Goal: Task Accomplishment & Management: Manage account settings

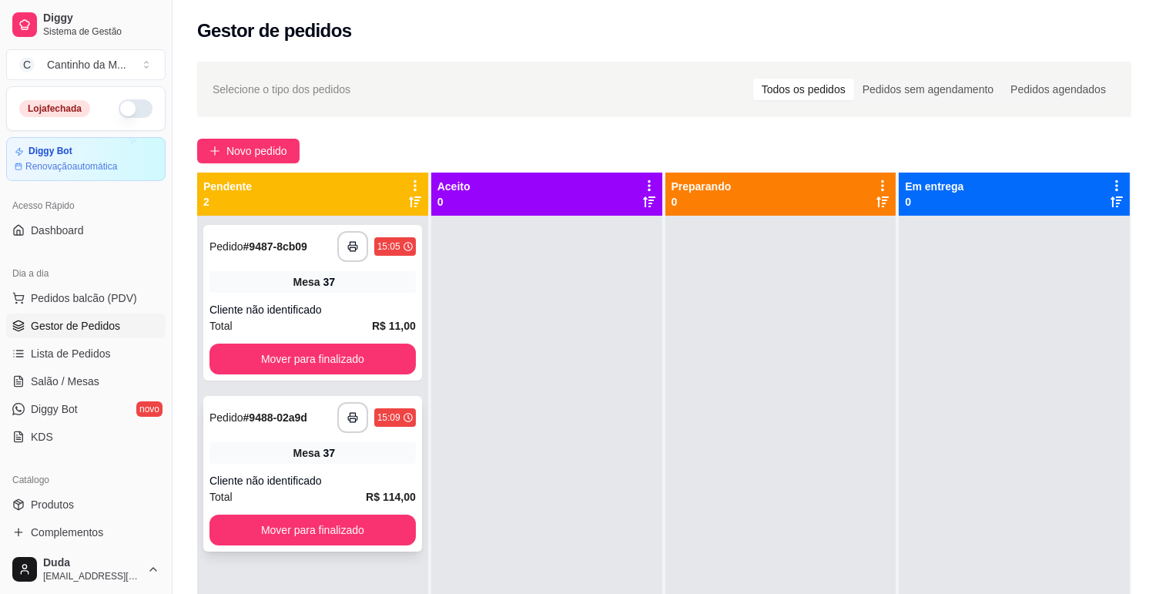
click at [276, 434] on div "**********" at bounding box center [312, 474] width 219 height 156
click at [103, 360] on span "Lista de Pedidos" at bounding box center [71, 353] width 80 height 15
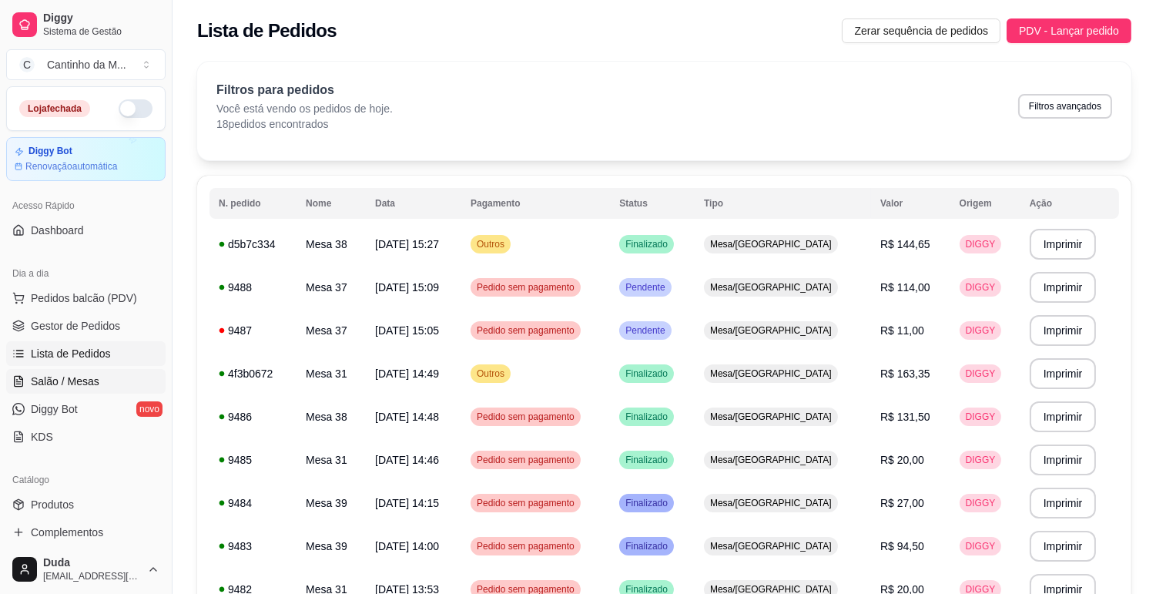
click at [80, 388] on span "Salão / Mesas" at bounding box center [65, 381] width 69 height 15
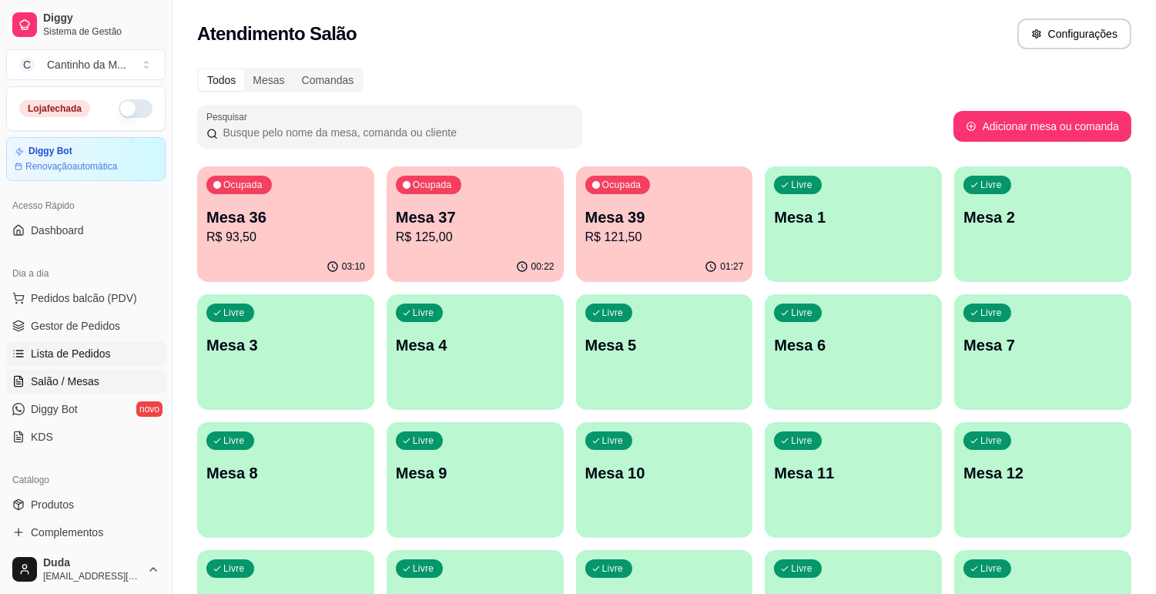
click at [98, 358] on span "Lista de Pedidos" at bounding box center [71, 353] width 80 height 15
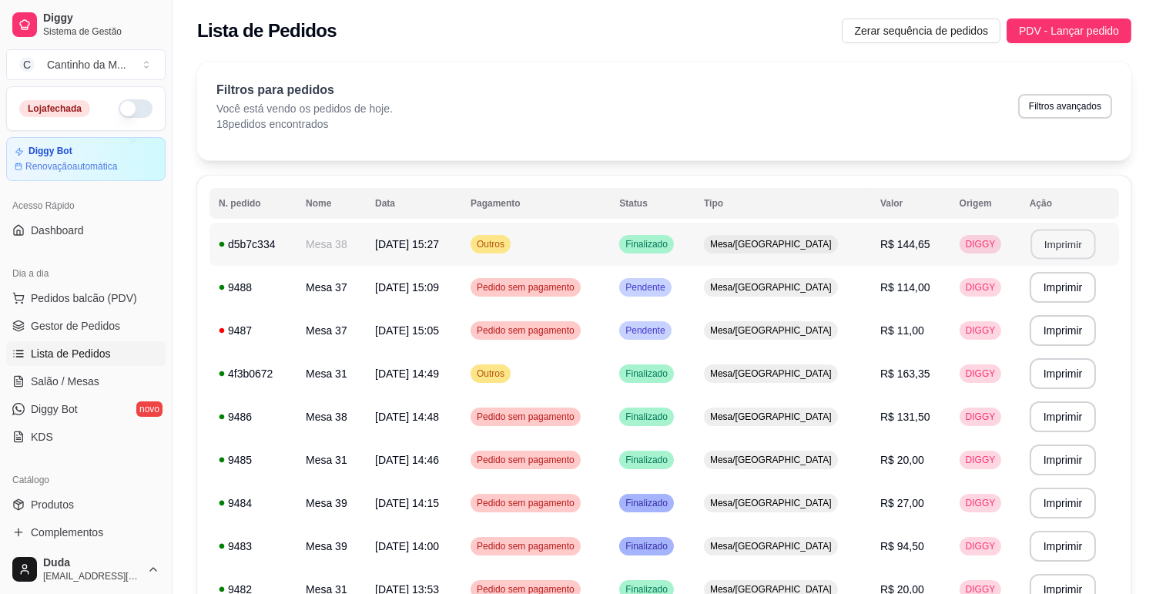
click at [1066, 237] on button "Imprimir" at bounding box center [1063, 245] width 65 height 30
click at [109, 321] on span "Gestor de Pedidos" at bounding box center [75, 325] width 89 height 15
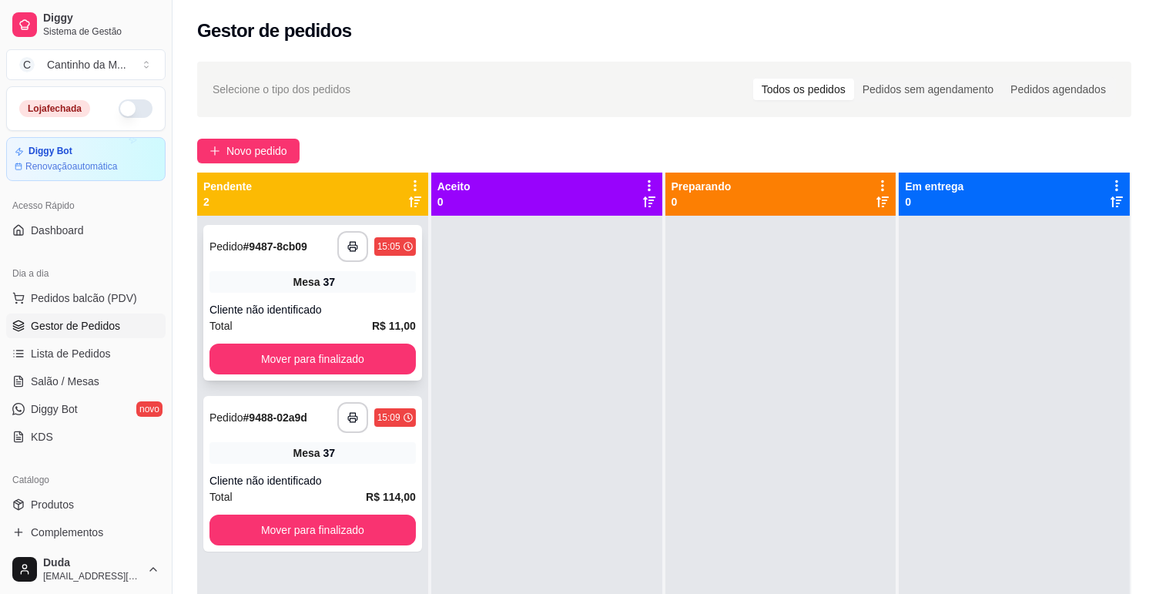
click at [273, 320] on div "Total R$ 11,00" at bounding box center [313, 325] width 206 height 17
click at [288, 354] on button "Mover para finalizado" at bounding box center [313, 359] width 200 height 30
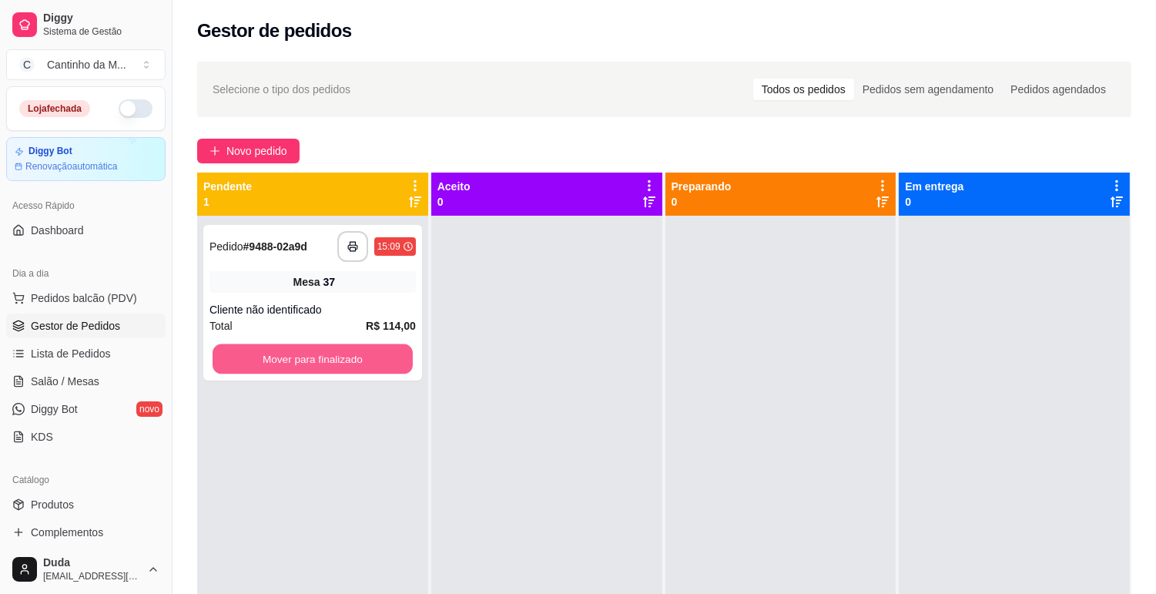
click at [288, 354] on button "Mover para finalizado" at bounding box center [313, 359] width 200 height 30
click at [63, 386] on span "Salão / Mesas" at bounding box center [65, 381] width 69 height 15
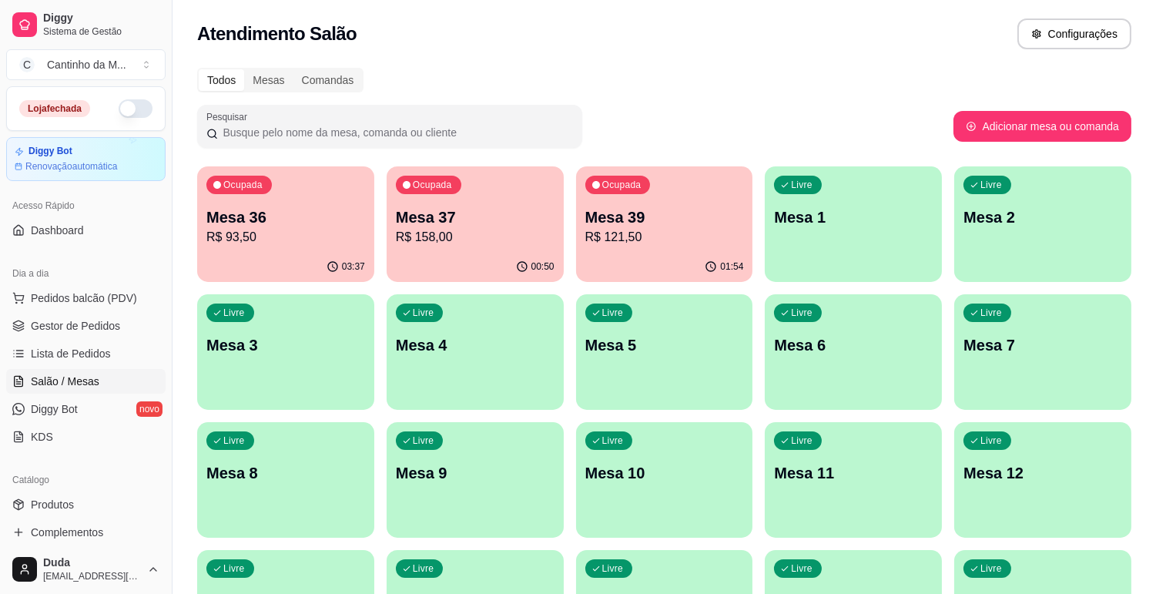
click at [240, 243] on p "R$ 93,50" at bounding box center [285, 237] width 159 height 18
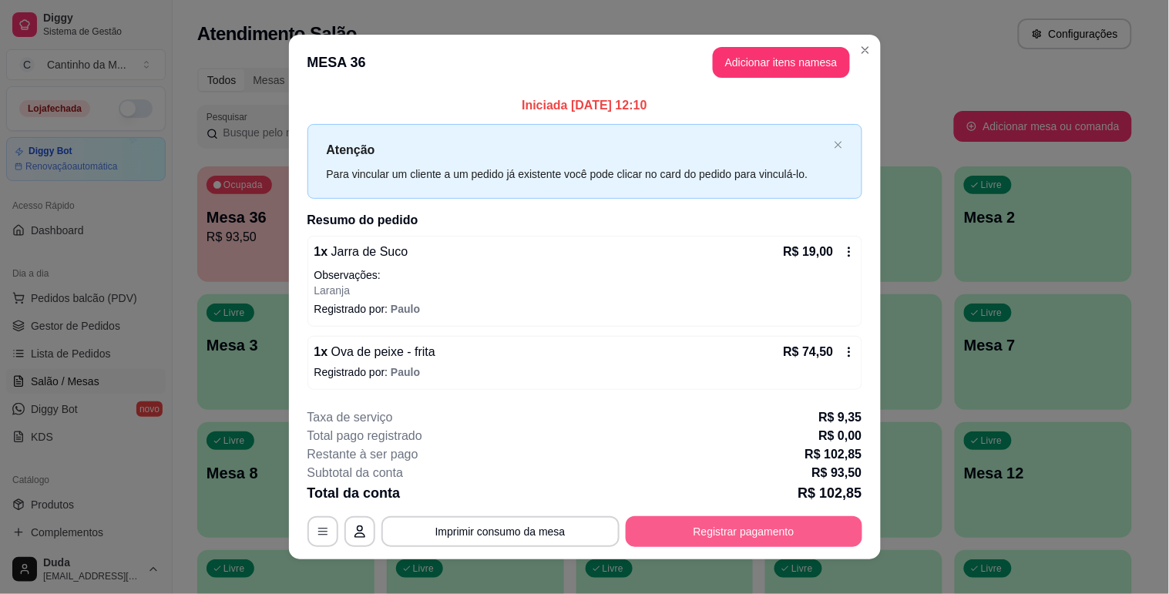
click at [763, 521] on button "Registrar pagamento" at bounding box center [743, 531] width 236 height 31
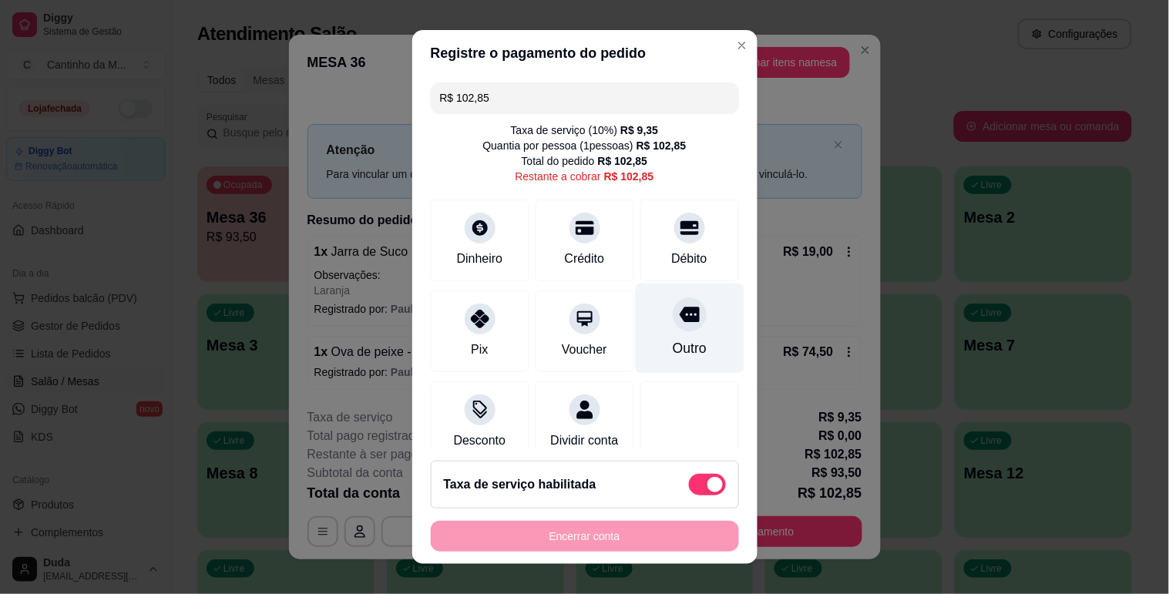
click at [659, 334] on div "Outro" at bounding box center [689, 328] width 109 height 90
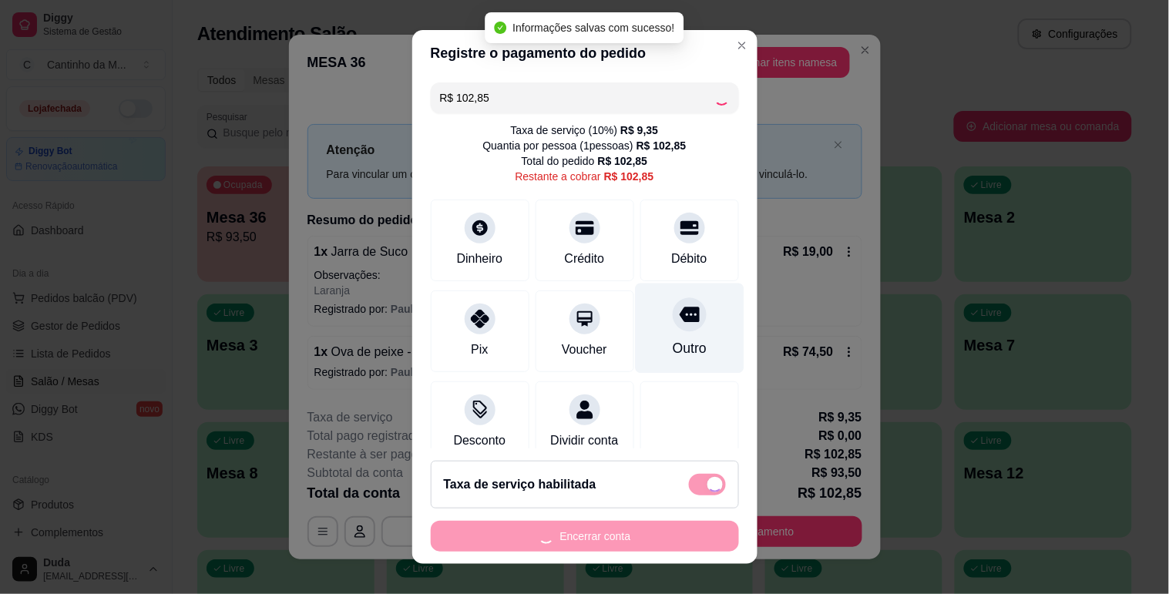
type input "R$ 0,00"
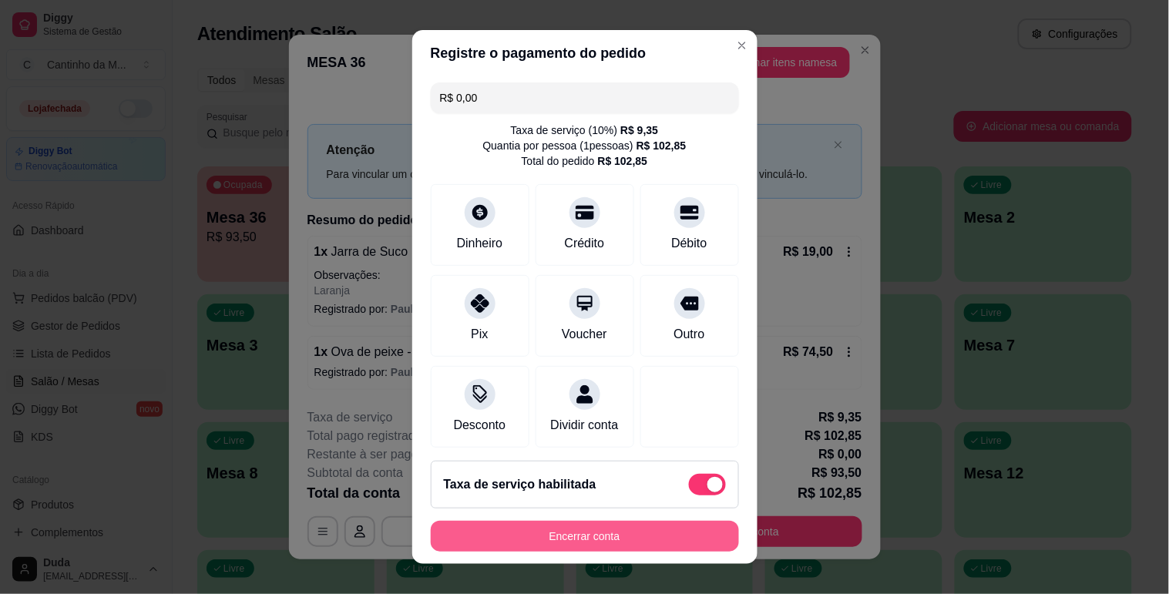
click at [635, 533] on button "Encerrar conta" at bounding box center [585, 536] width 308 height 31
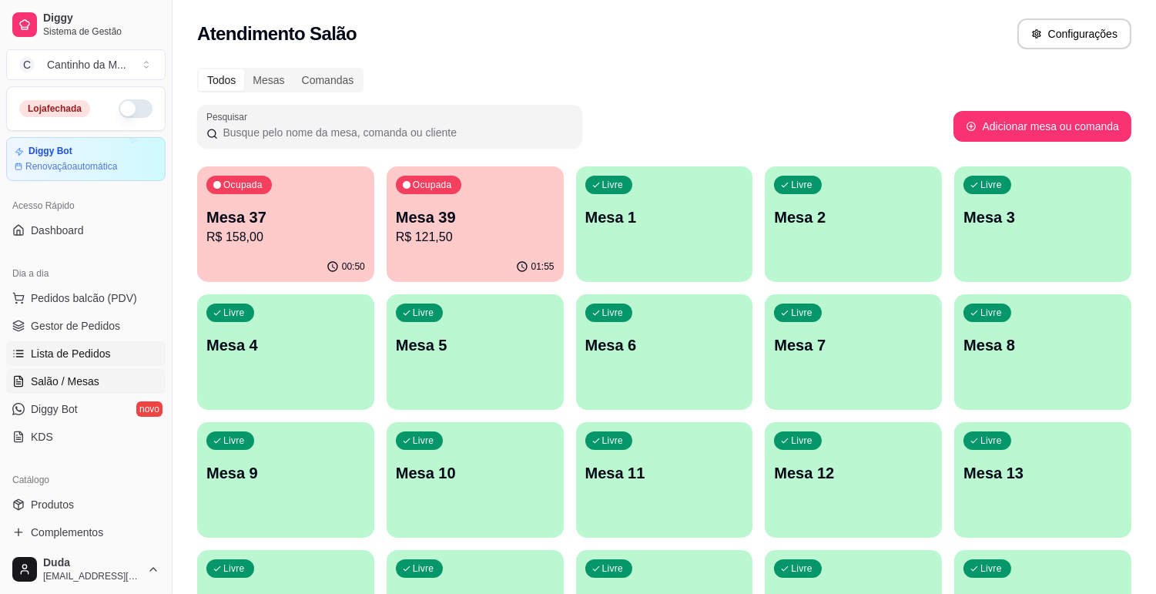
click at [80, 357] on span "Lista de Pedidos" at bounding box center [71, 353] width 80 height 15
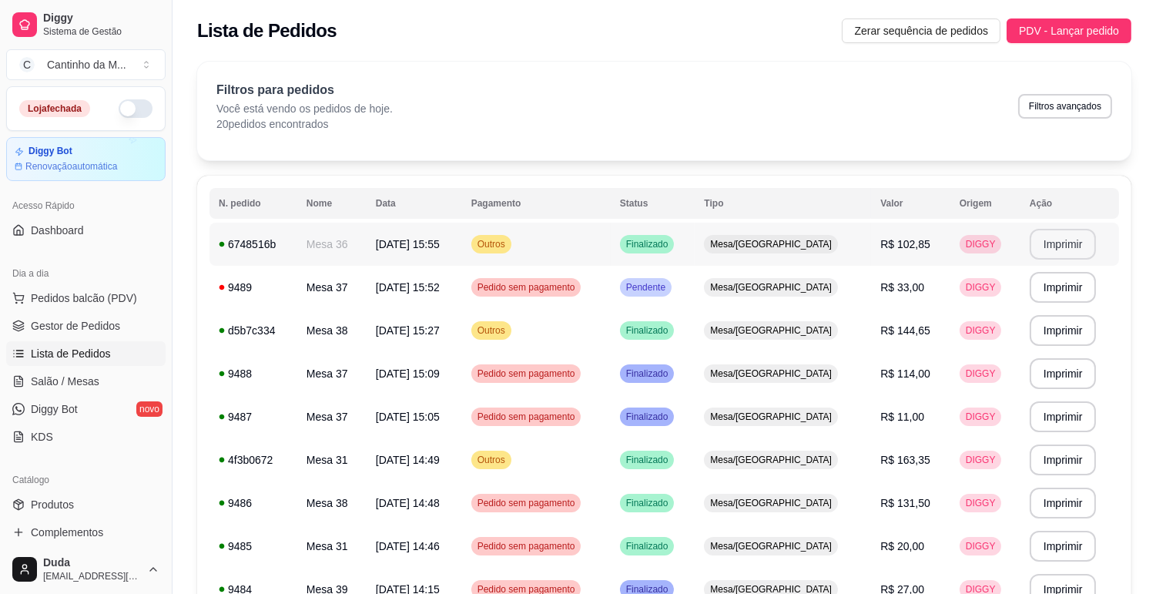
click at [1051, 241] on button "Imprimir" at bounding box center [1063, 244] width 67 height 31
click at [83, 327] on span "Gestor de Pedidos" at bounding box center [75, 325] width 89 height 15
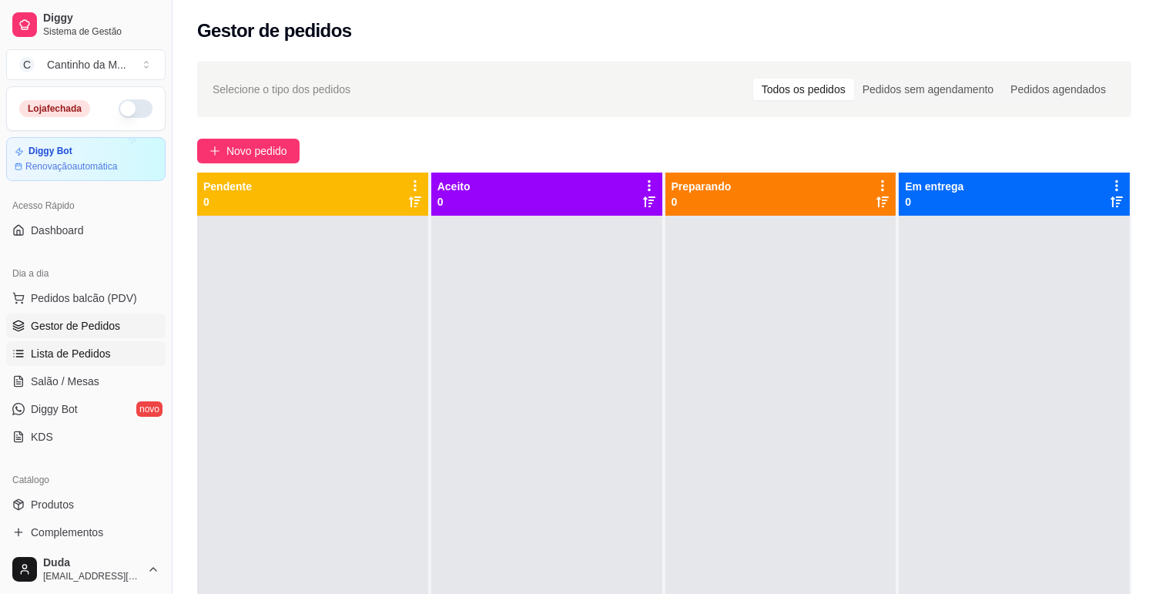
click at [90, 357] on span "Lista de Pedidos" at bounding box center [71, 353] width 80 height 15
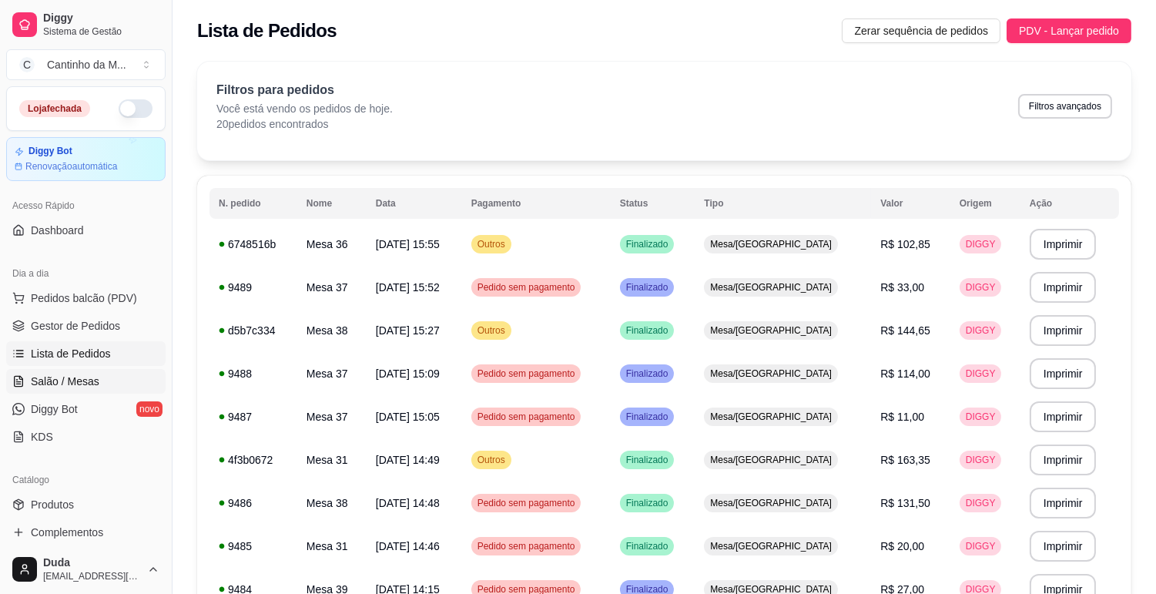
click at [59, 377] on span "Salão / Mesas" at bounding box center [65, 381] width 69 height 15
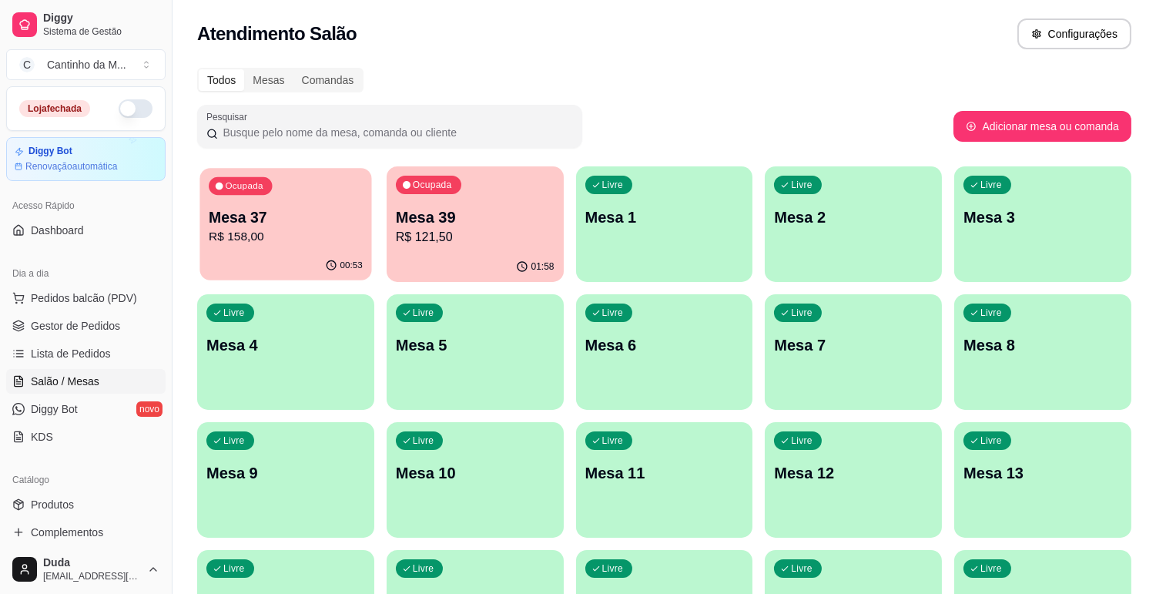
click at [239, 231] on p "R$ 158,00" at bounding box center [286, 237] width 154 height 18
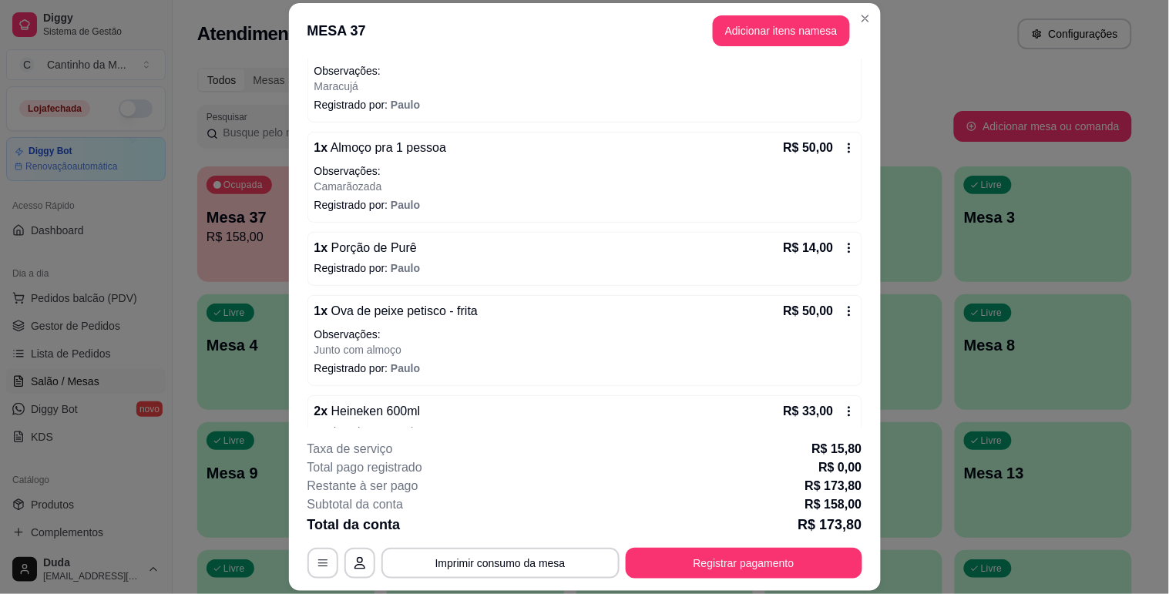
scroll to position [200, 0]
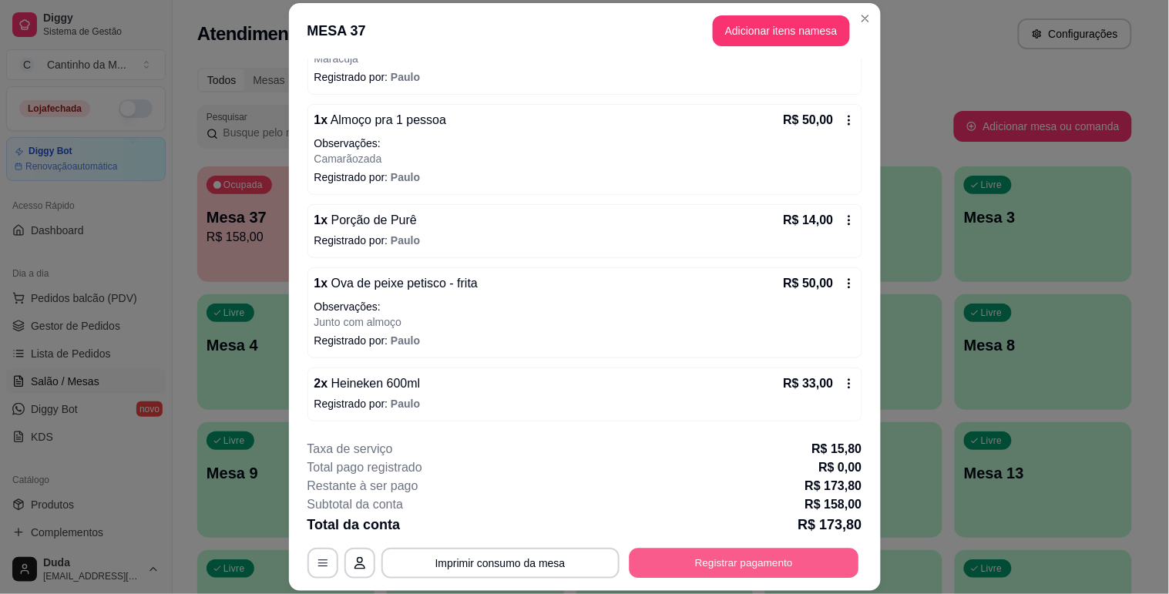
click at [695, 562] on button "Registrar pagamento" at bounding box center [744, 563] width 230 height 30
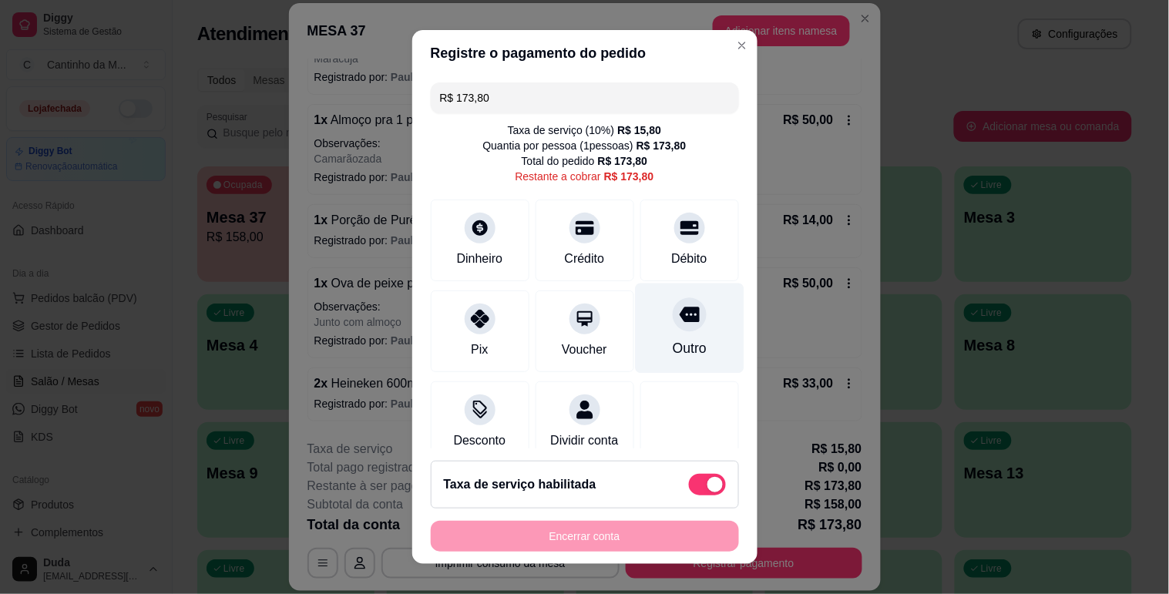
click at [652, 336] on div "Outro" at bounding box center [689, 328] width 109 height 90
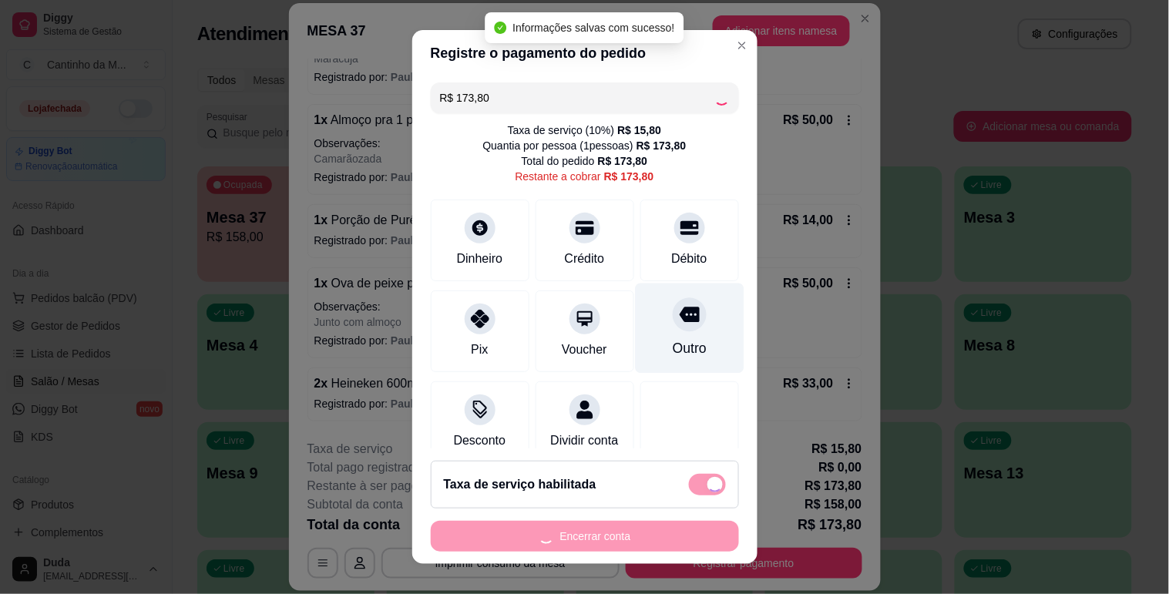
type input "R$ 0,00"
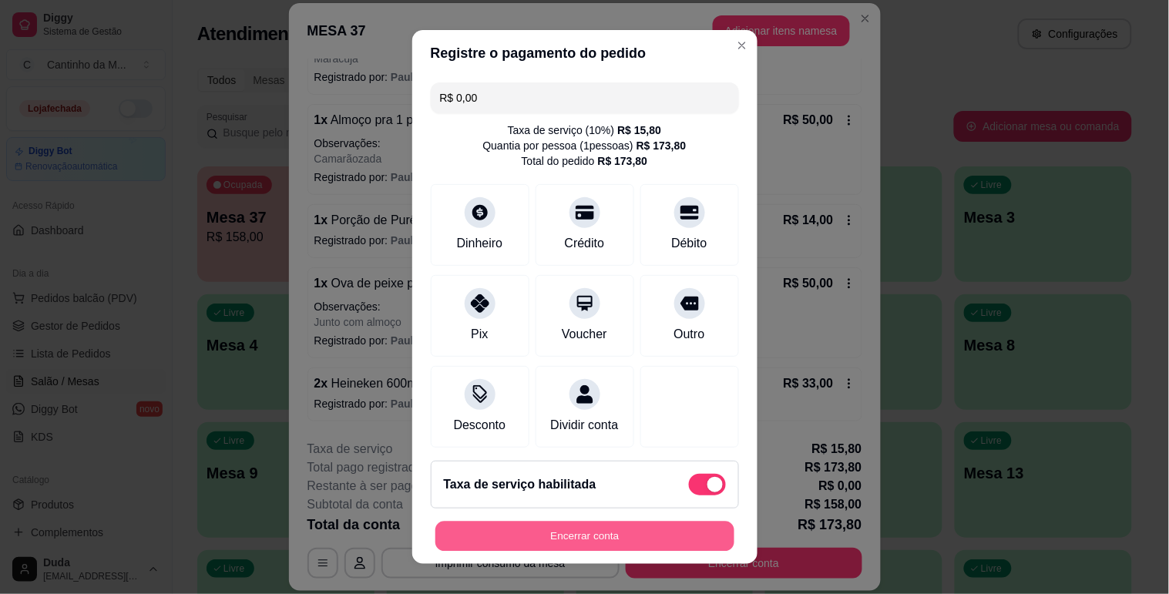
click at [585, 537] on button "Encerrar conta" at bounding box center [584, 536] width 299 height 30
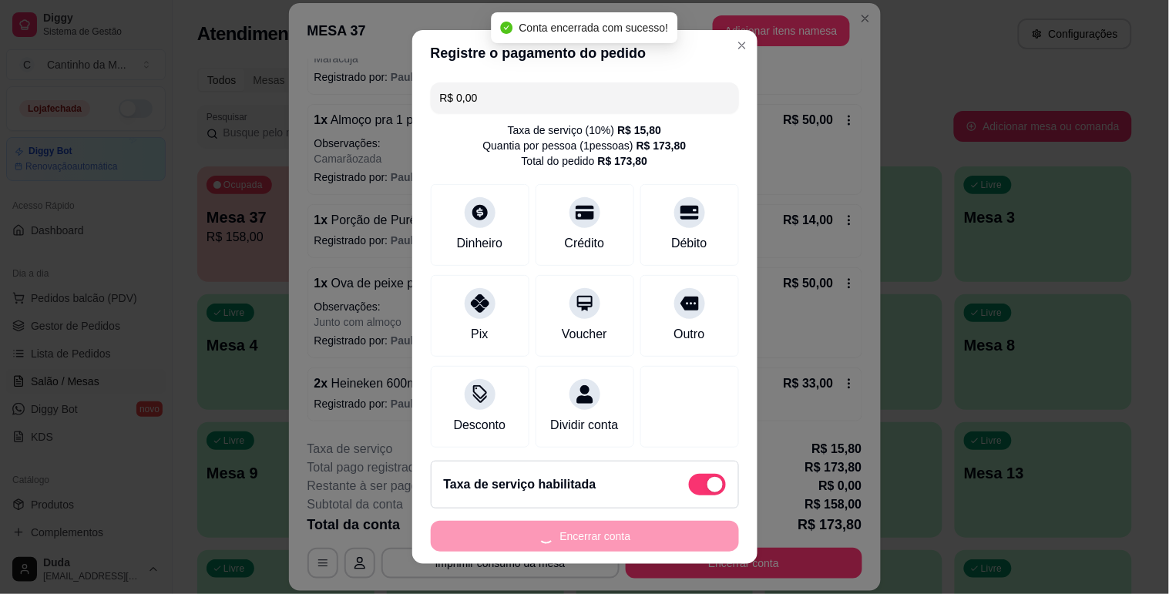
scroll to position [0, 0]
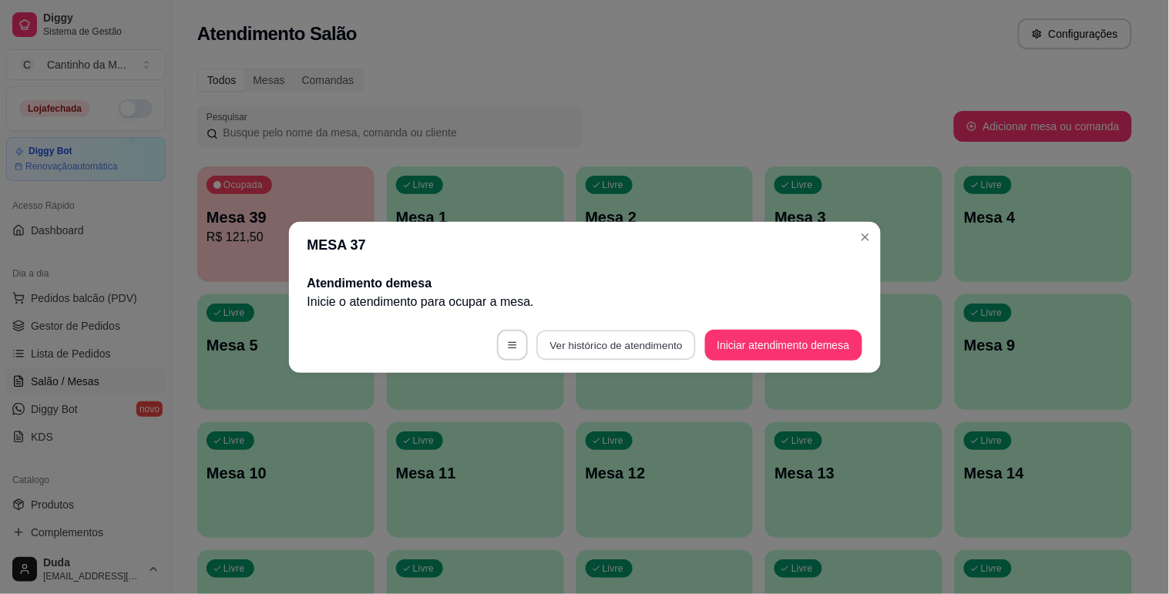
click at [622, 342] on button "Ver histórico de atendimento" at bounding box center [615, 345] width 159 height 30
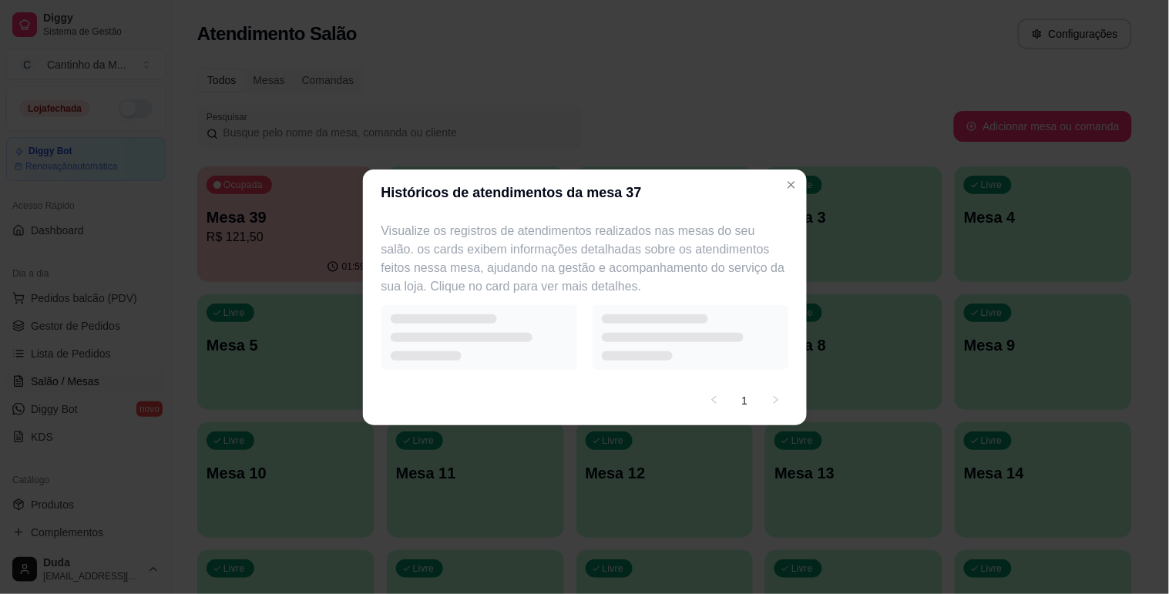
select select "7"
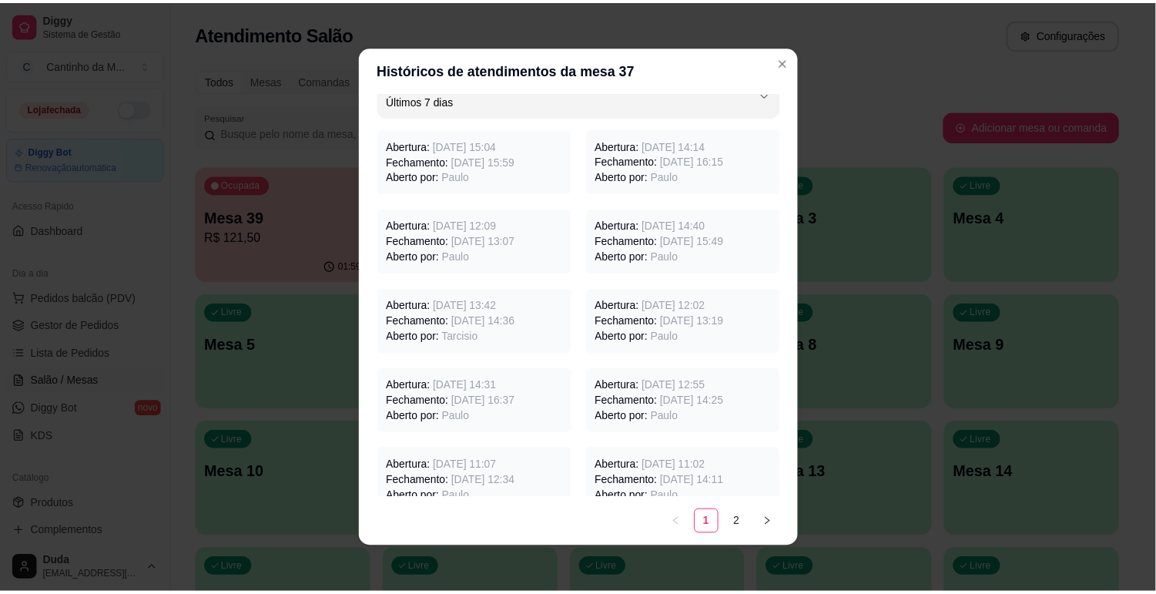
scroll to position [129, 0]
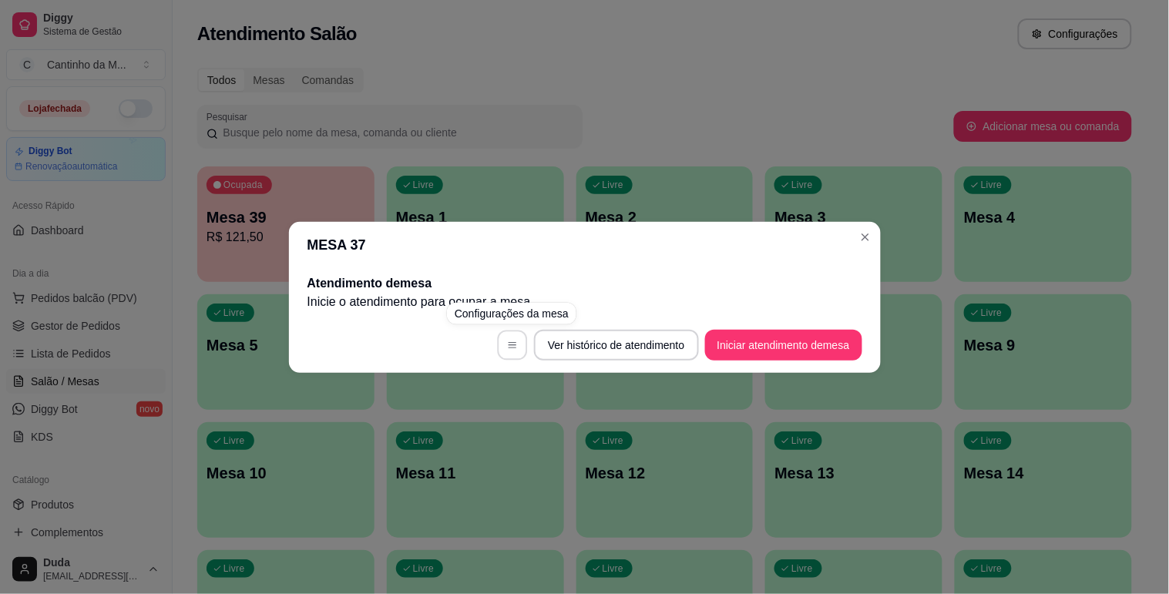
click at [510, 345] on icon "button" at bounding box center [512, 345] width 11 height 11
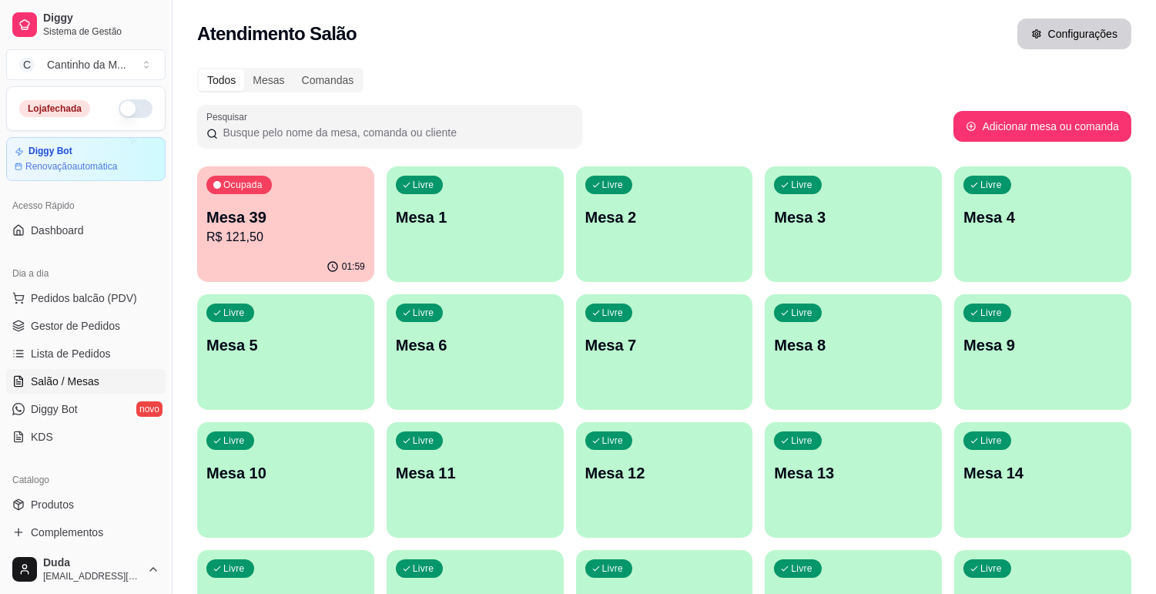
click at [1037, 32] on icon "button" at bounding box center [1036, 34] width 11 height 11
click at [43, 398] on link "Diggy Bot novo" at bounding box center [85, 409] width 159 height 25
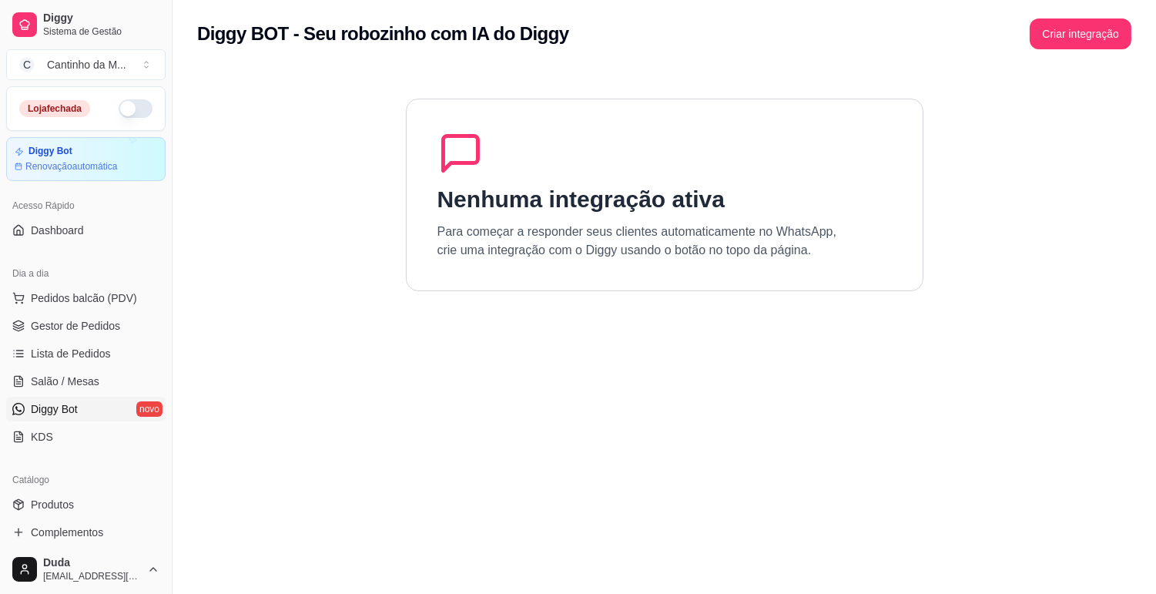
click at [43, 398] on link "Diggy Bot novo" at bounding box center [85, 409] width 159 height 25
click at [334, 146] on section "Nenhuma integração ativa Para começar a responder seus clientes automaticamente…" at bounding box center [664, 365] width 934 height 594
click at [90, 386] on span "Salão / Mesas" at bounding box center [65, 381] width 69 height 15
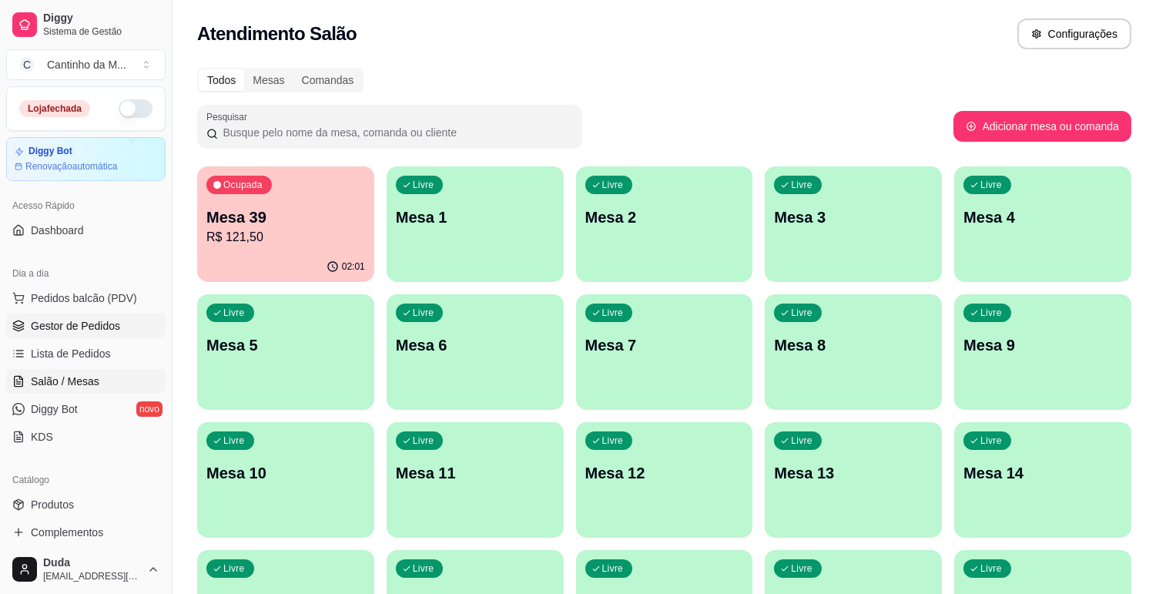
click at [73, 327] on span "Gestor de Pedidos" at bounding box center [75, 325] width 89 height 15
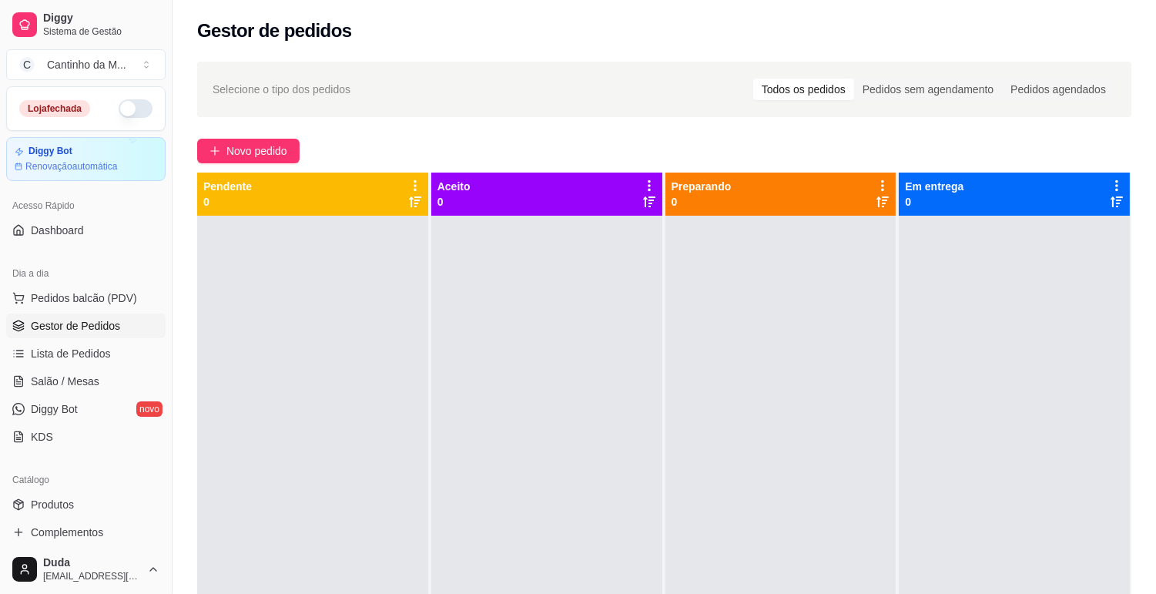
click at [73, 327] on span "Gestor de Pedidos" at bounding box center [75, 325] width 89 height 15
click at [102, 71] on div "Cantinho da M ..." at bounding box center [86, 64] width 79 height 15
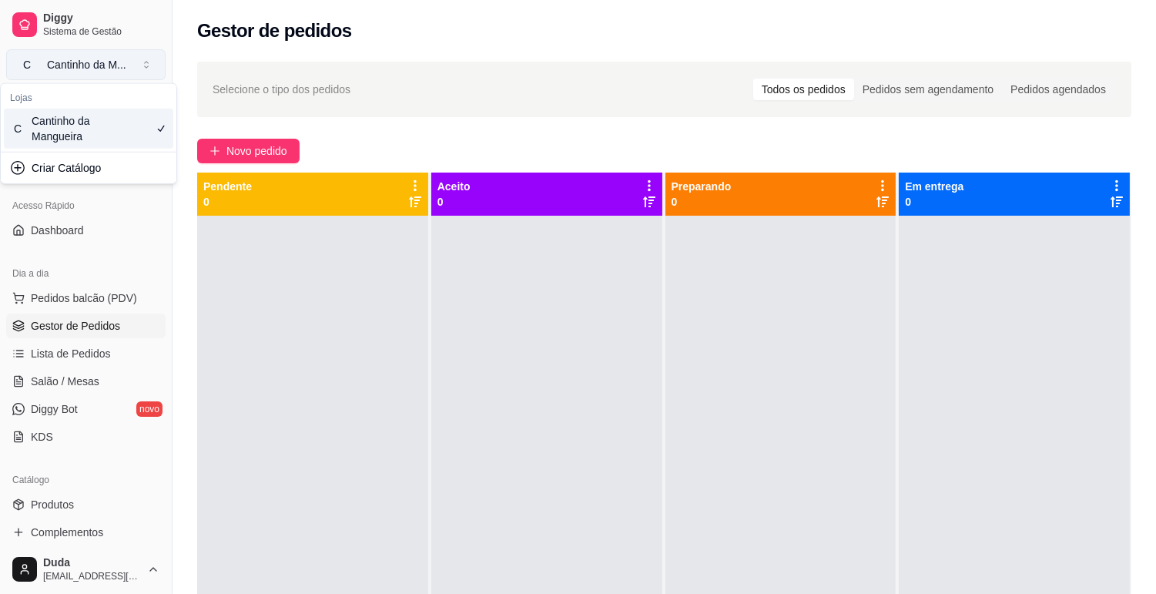
click at [102, 71] on div "Cantinho da M ..." at bounding box center [86, 64] width 79 height 15
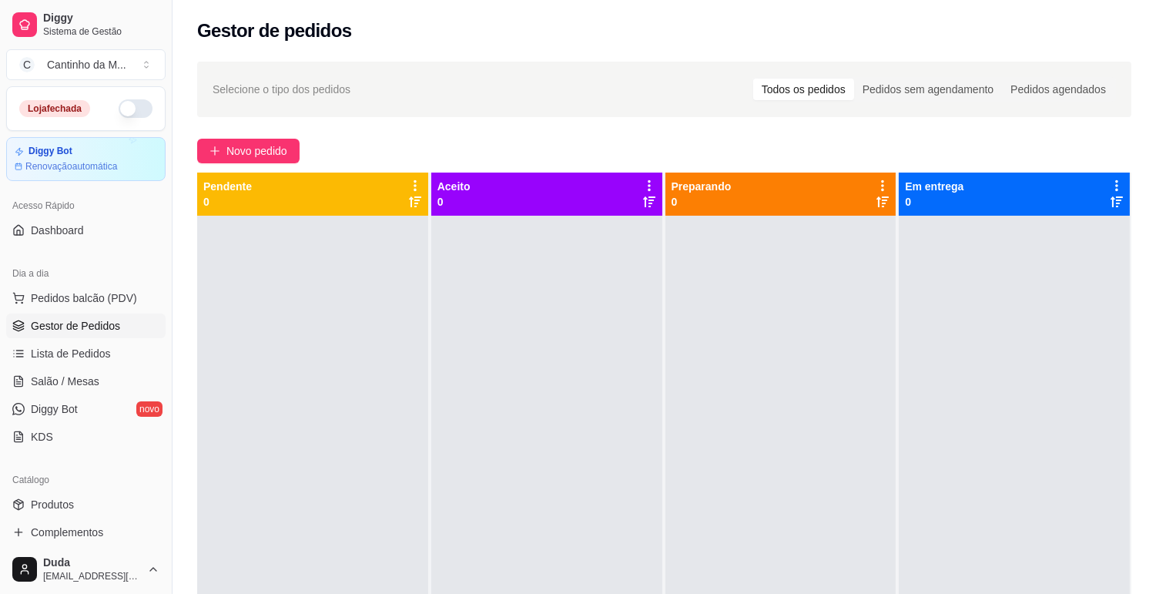
click at [290, 193] on div "Pendente 0" at bounding box center [312, 194] width 219 height 31
click at [319, 86] on span "Selecione o tipo dos pedidos" at bounding box center [282, 89] width 138 height 17
click at [55, 357] on span "Lista de Pedidos" at bounding box center [71, 353] width 80 height 15
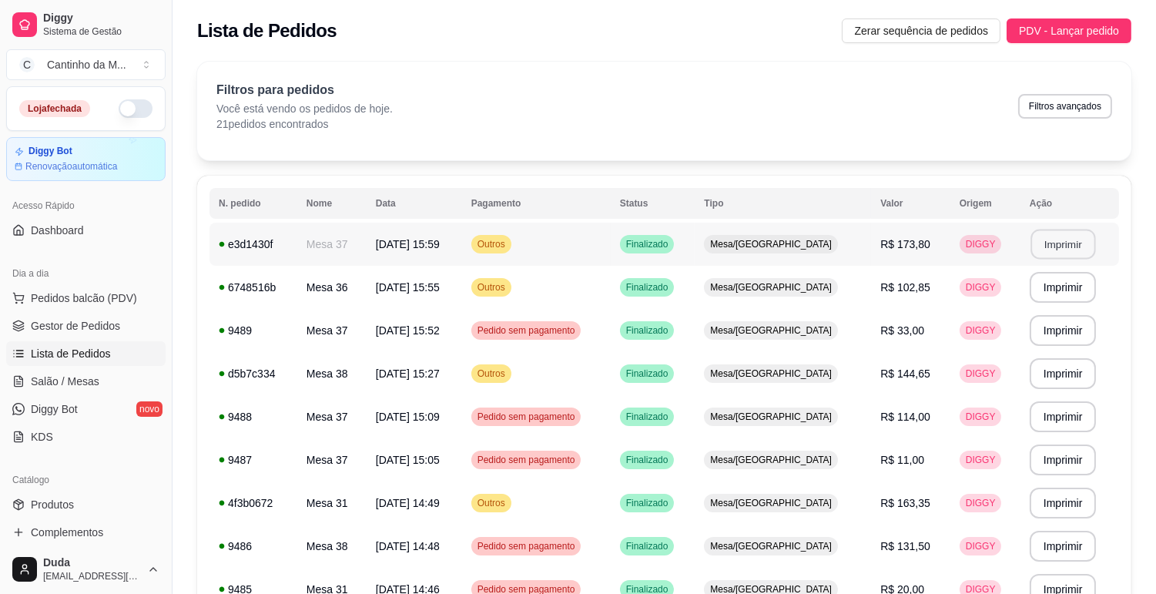
click at [1055, 243] on button "Imprimir" at bounding box center [1063, 245] width 65 height 30
click at [55, 360] on span "Lista de Pedidos" at bounding box center [71, 353] width 80 height 15
click at [50, 360] on span "Lista de Pedidos" at bounding box center [71, 353] width 80 height 15
click at [56, 355] on span "Lista de Pedidos" at bounding box center [71, 353] width 80 height 15
click at [63, 332] on span "Gestor de Pedidos" at bounding box center [75, 325] width 89 height 15
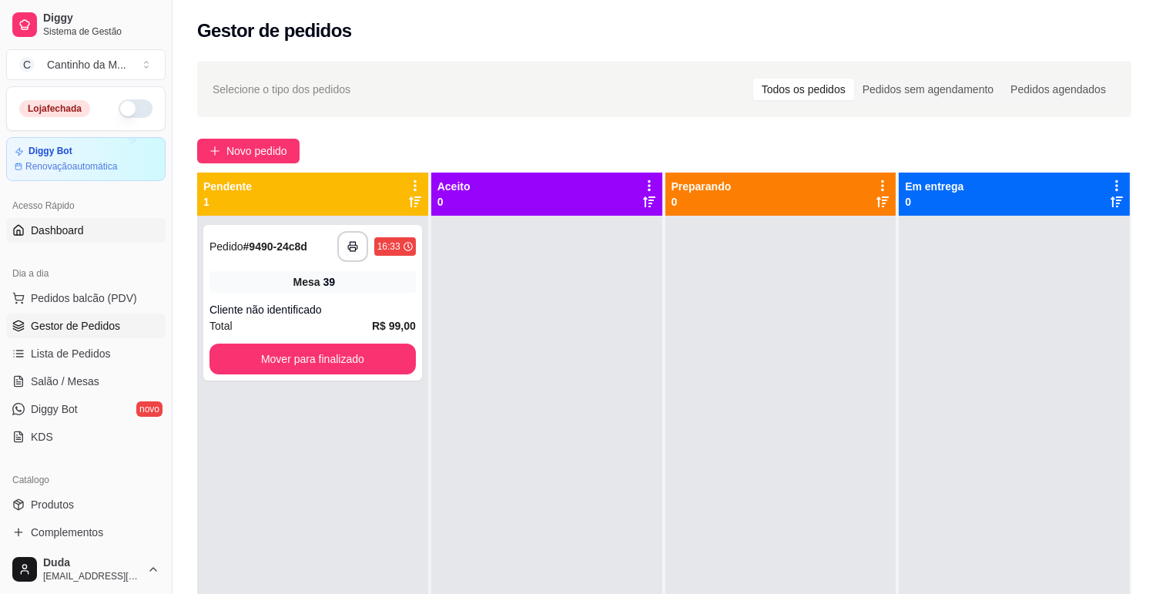
click at [54, 230] on span "Dashboard" at bounding box center [57, 230] width 53 height 15
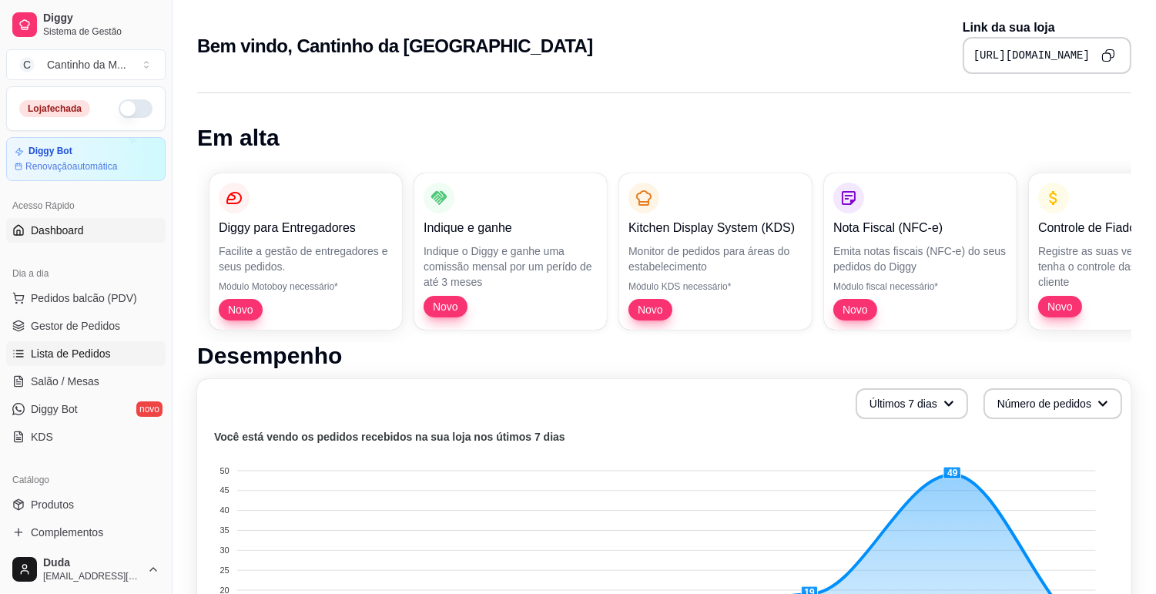
click at [28, 352] on link "Lista de Pedidos" at bounding box center [85, 353] width 159 height 25
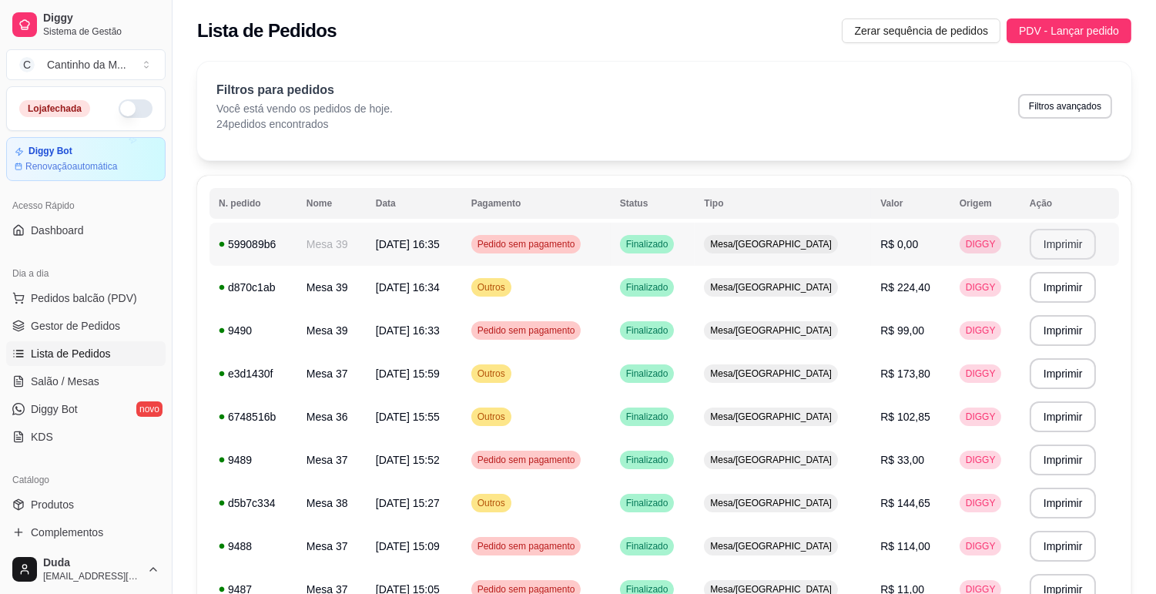
click at [1056, 250] on button "Imprimir" at bounding box center [1063, 244] width 67 height 31
click at [1067, 295] on button "Imprimir" at bounding box center [1063, 287] width 67 height 31
click at [871, 525] on td "R$ 114,00" at bounding box center [910, 546] width 79 height 43
